Goal: Task Accomplishment & Management: Manage account settings

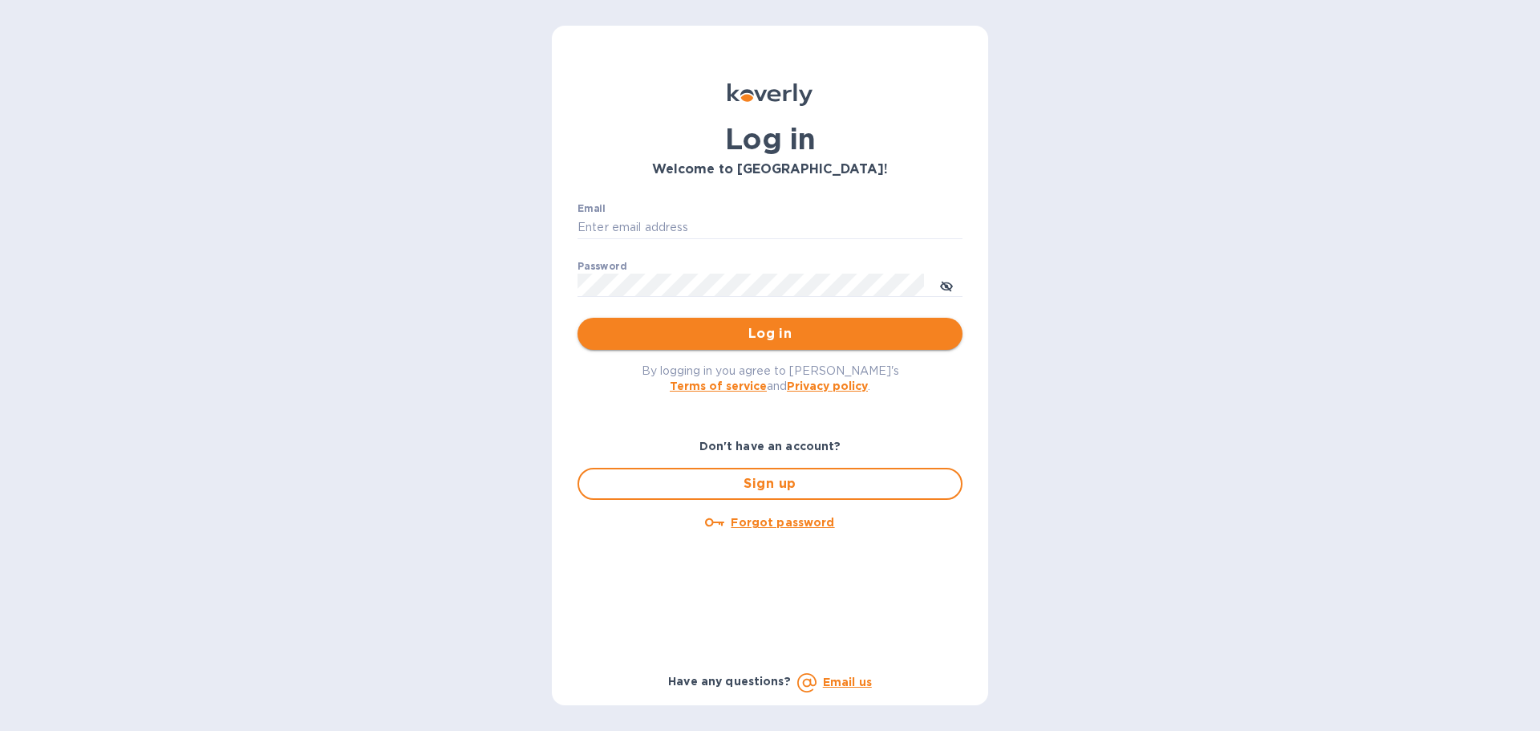
type input "[PERSON_NAME][EMAIL_ADDRESS][DOMAIN_NAME]"
click at [681, 340] on span "Log in" at bounding box center [769, 333] width 359 height 19
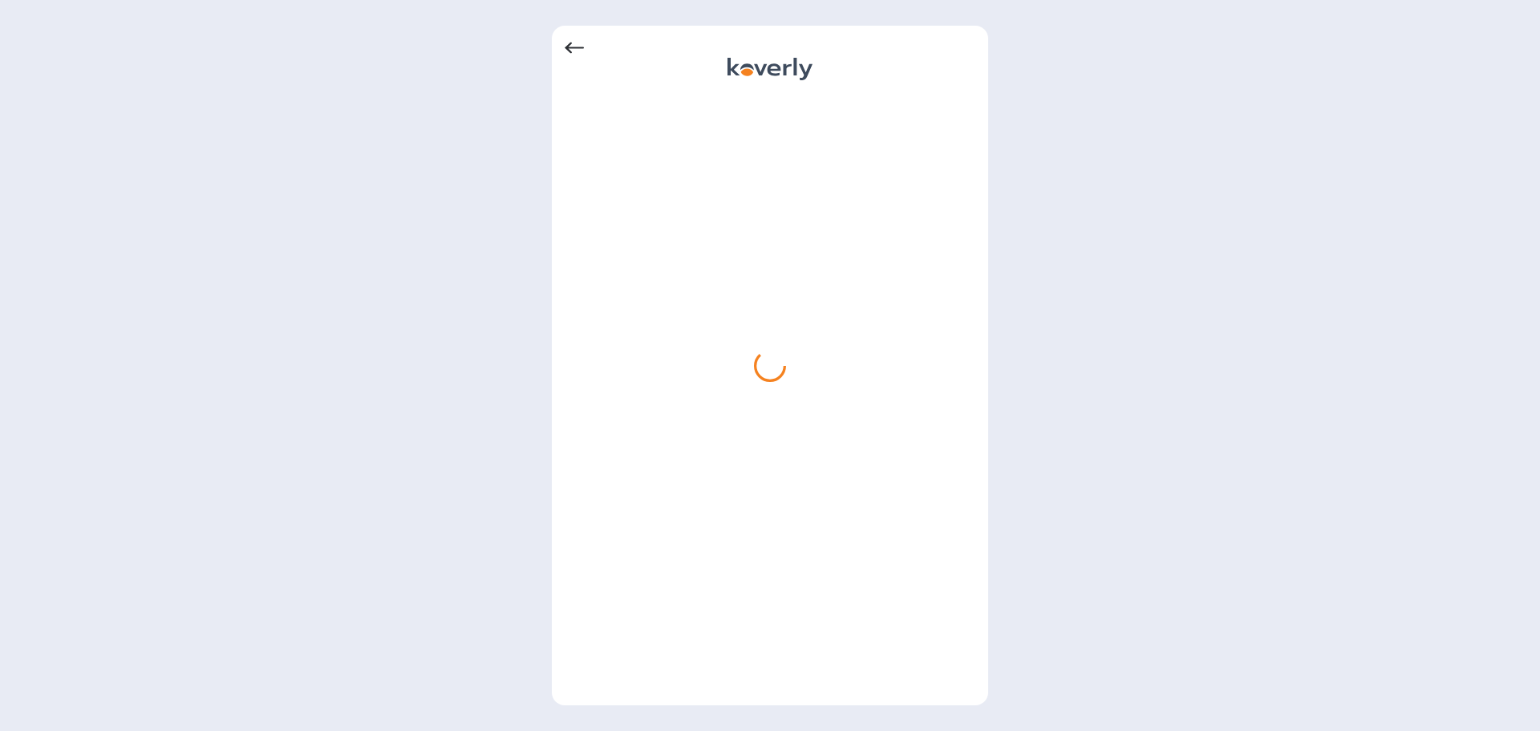
click at [565, 49] on icon at bounding box center [574, 47] width 19 height 19
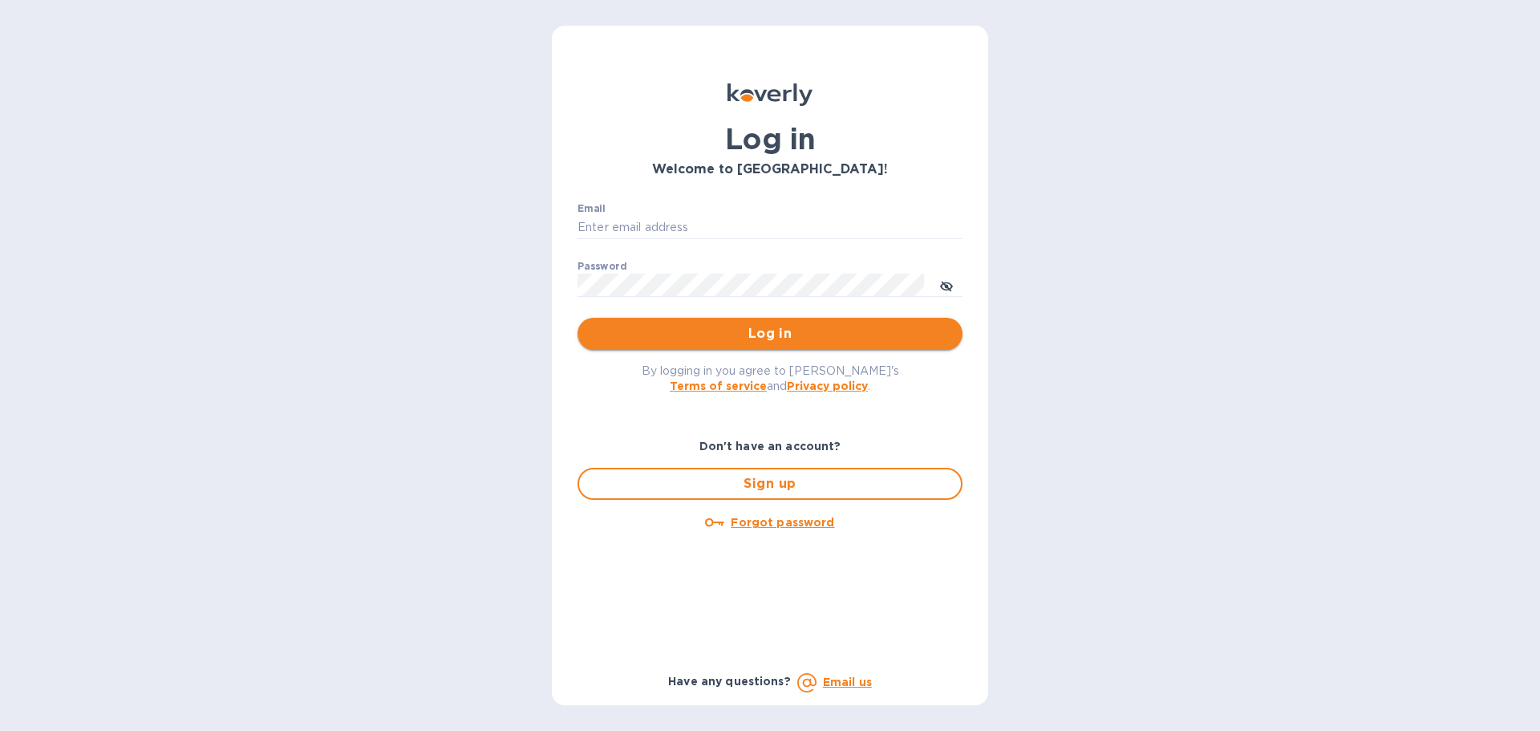
type input "[PERSON_NAME][EMAIL_ADDRESS][DOMAIN_NAME]"
click at [695, 346] on button "Log in" at bounding box center [769, 334] width 385 height 32
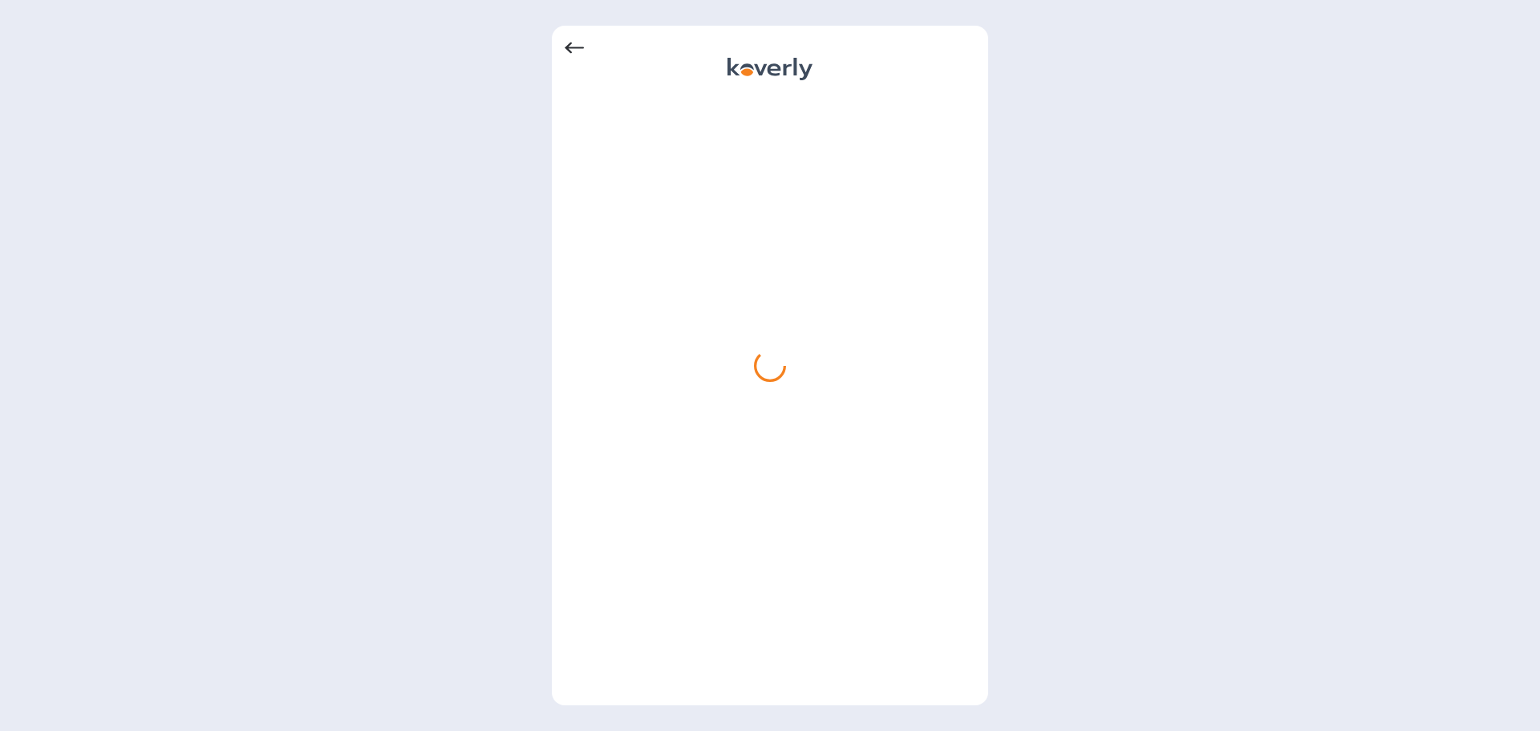
click at [568, 45] on icon at bounding box center [574, 48] width 19 height 11
